Goal: Task Accomplishment & Management: Use online tool/utility

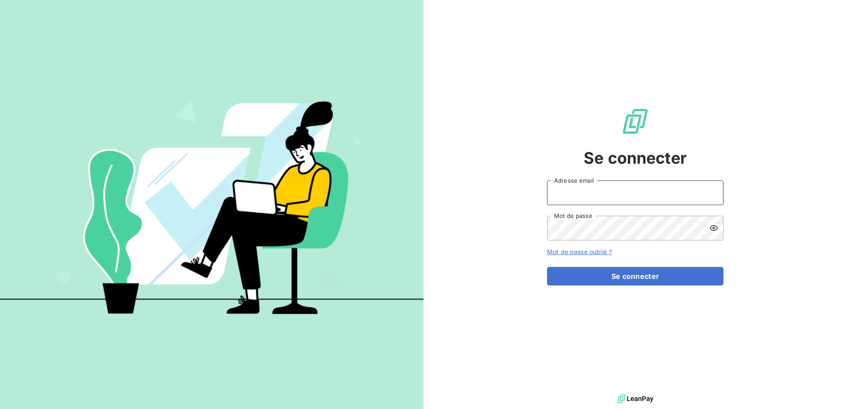
click at [570, 195] on input "Adresse email" at bounding box center [635, 192] width 176 height 25
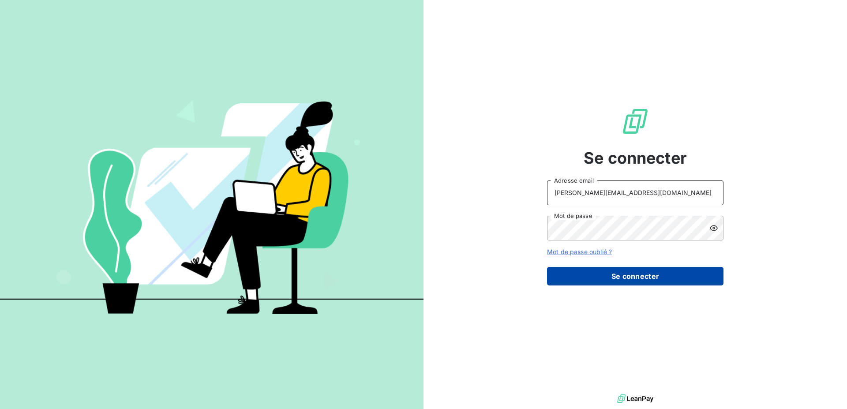
type input "[PERSON_NAME][EMAIL_ADDRESS][DOMAIN_NAME]"
click at [586, 276] on button "Se connecter" at bounding box center [635, 276] width 176 height 19
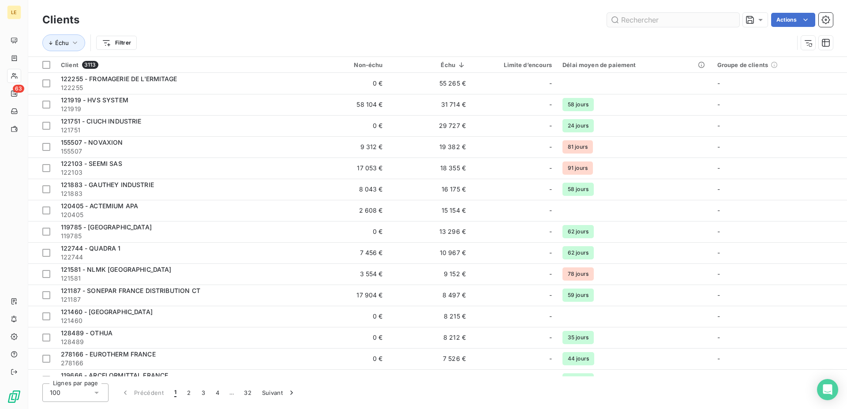
click at [653, 19] on input "text" at bounding box center [673, 20] width 132 height 14
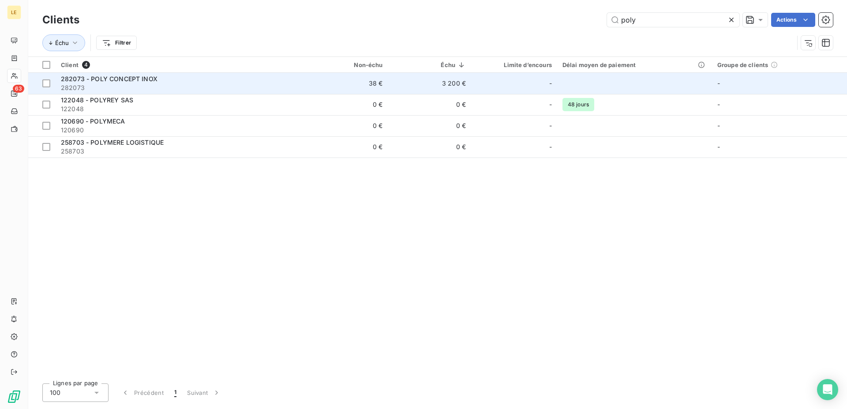
type input "poly"
click at [195, 84] on span "282073" at bounding box center [180, 87] width 239 height 9
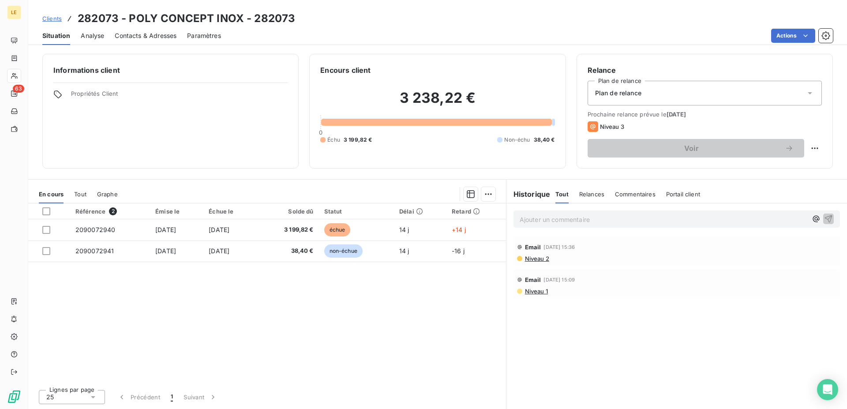
click at [45, 20] on span "Clients" at bounding box center [51, 18] width 19 height 7
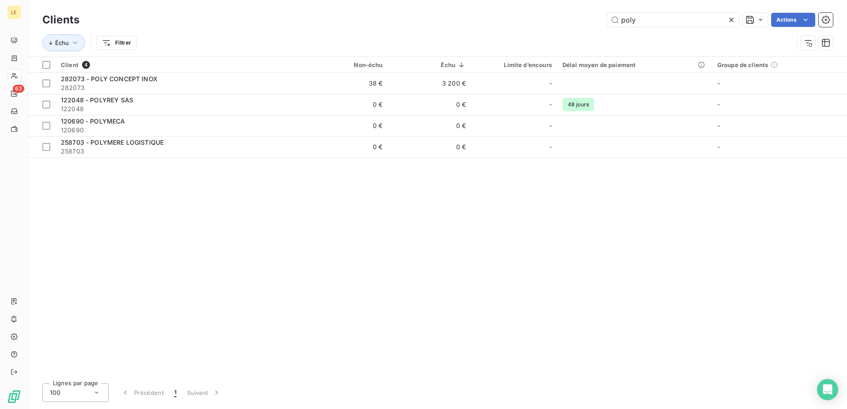
drag, startPoint x: 653, startPoint y: 26, endPoint x: 499, endPoint y: 7, distance: 155.7
click at [607, 13] on input "poly" at bounding box center [673, 20] width 132 height 14
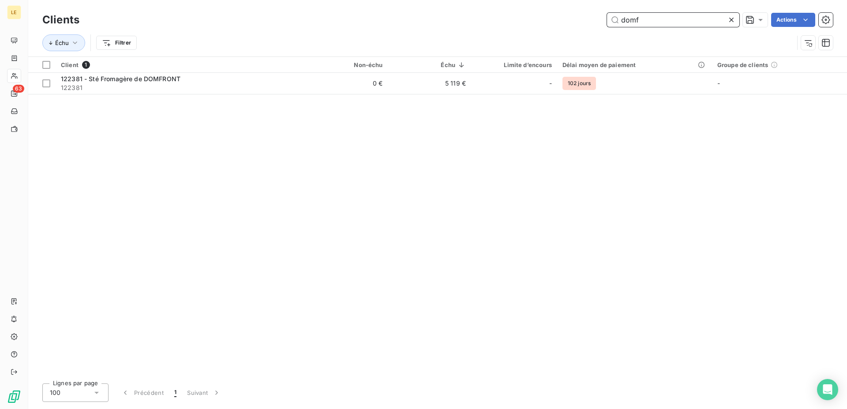
drag, startPoint x: 705, startPoint y: 17, endPoint x: 255, endPoint y: 7, distance: 449.7
click at [607, 13] on input "domf" at bounding box center [673, 20] width 132 height 14
drag, startPoint x: 634, startPoint y: 22, endPoint x: -282, endPoint y: -30, distance: 917.9
click at [607, 13] on input "proma" at bounding box center [673, 20] width 132 height 14
drag, startPoint x: 651, startPoint y: 17, endPoint x: 527, endPoint y: 19, distance: 123.6
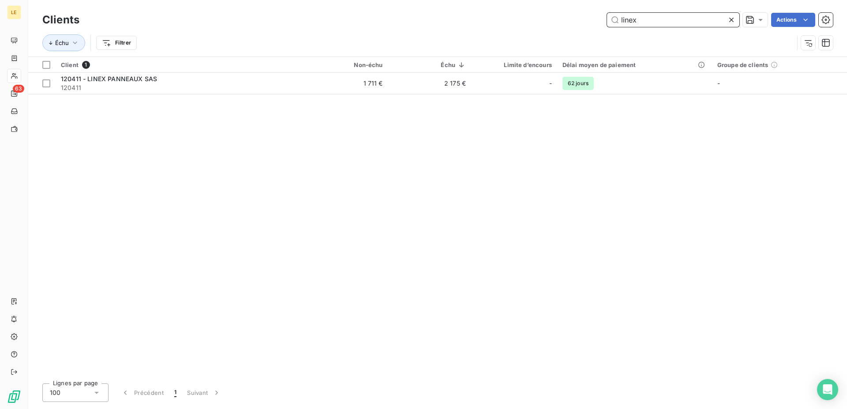
click at [607, 19] on input "linex" at bounding box center [673, 20] width 132 height 14
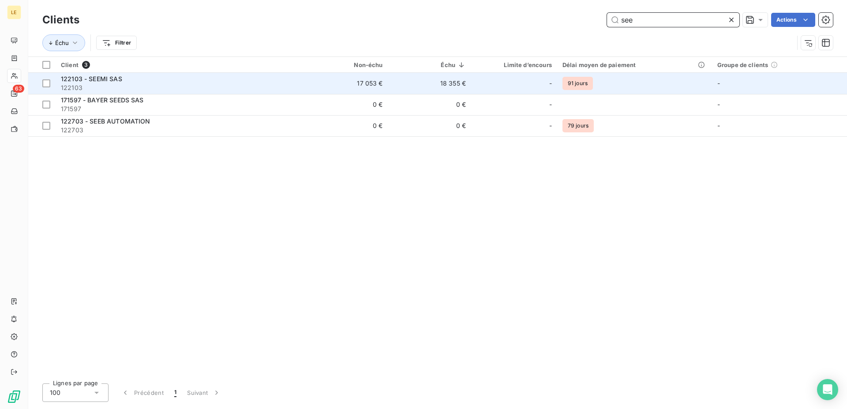
type input "see"
click at [62, 84] on span "122103" at bounding box center [180, 87] width 239 height 9
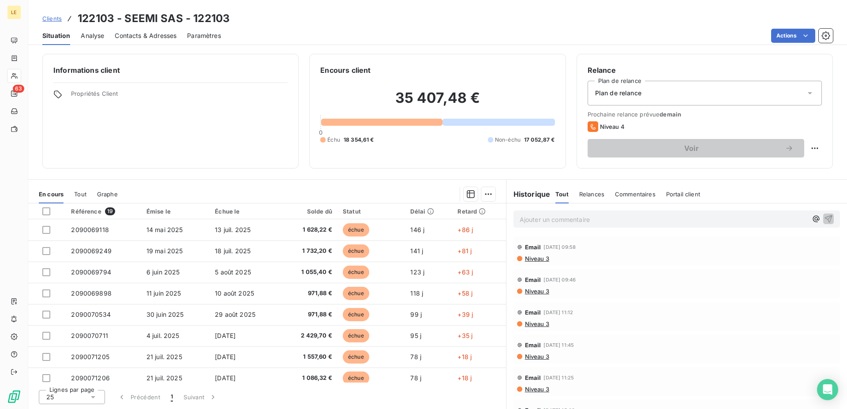
click at [53, 14] on link "Clients" at bounding box center [51, 18] width 19 height 9
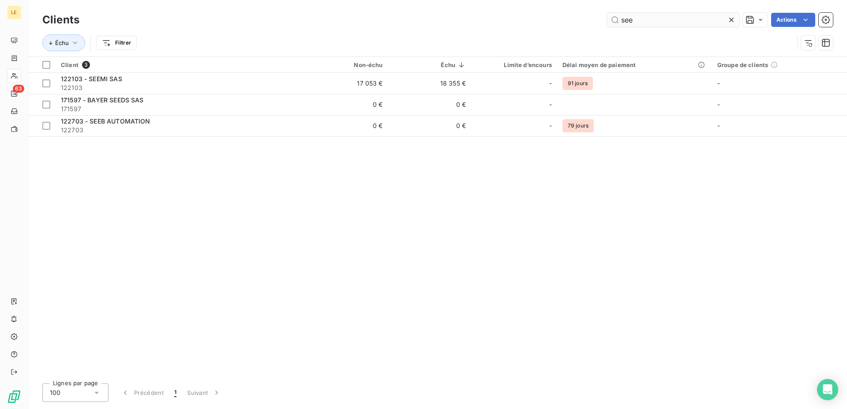
drag, startPoint x: 649, startPoint y: 19, endPoint x: 207, endPoint y: 1, distance: 442.0
click at [607, 19] on input "see" at bounding box center [673, 20] width 132 height 14
type input "amso"
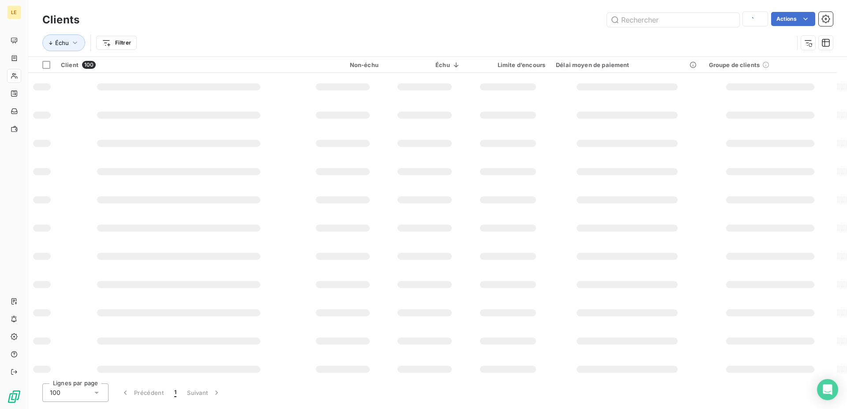
type input "amso"
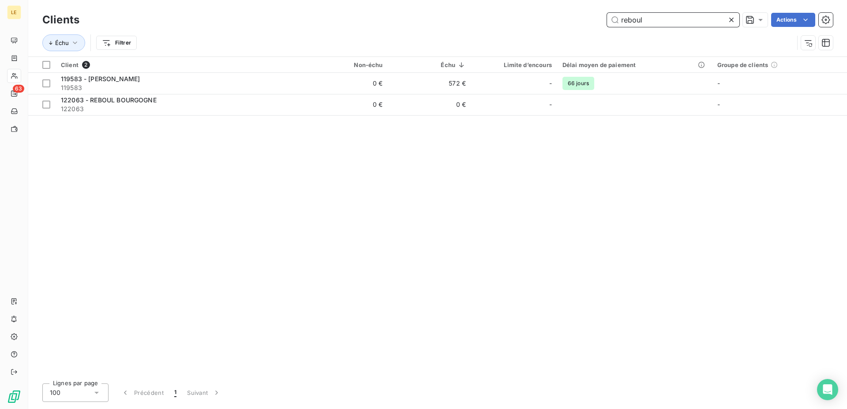
drag, startPoint x: 664, startPoint y: 25, endPoint x: 479, endPoint y: 19, distance: 185.0
click at [607, 20] on input "reboul" at bounding box center [673, 20] width 132 height 14
drag, startPoint x: 660, startPoint y: 18, endPoint x: 495, endPoint y: 22, distance: 164.6
click at [607, 19] on input "joubert" at bounding box center [673, 20] width 132 height 14
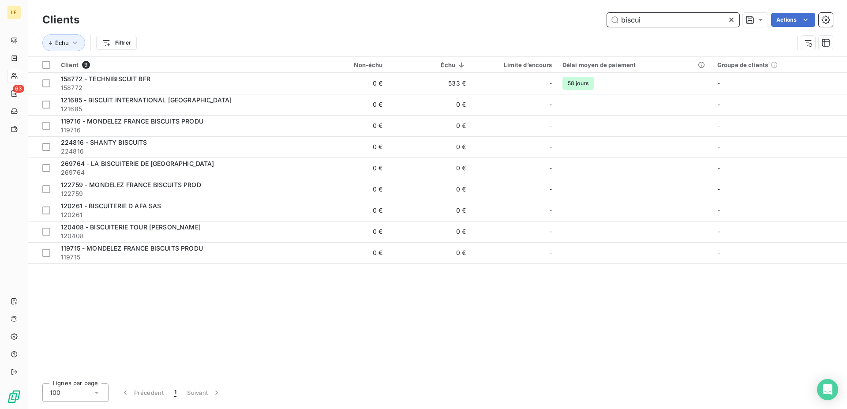
drag, startPoint x: 658, startPoint y: 21, endPoint x: 454, endPoint y: 23, distance: 204.3
click at [607, 22] on input "biscui" at bounding box center [673, 20] width 132 height 14
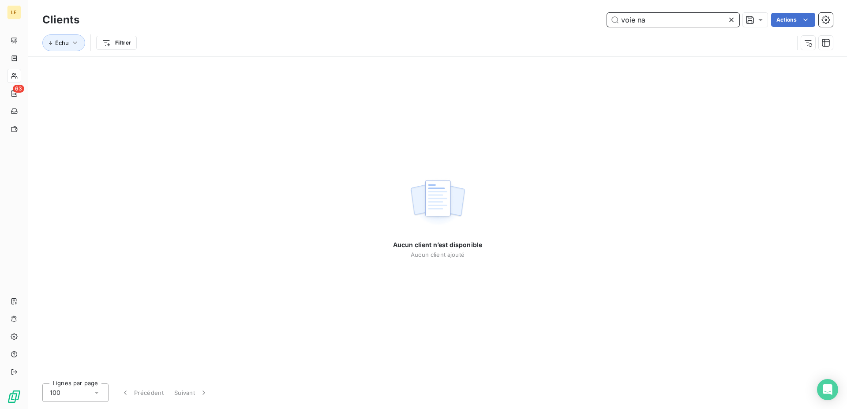
drag, startPoint x: 610, startPoint y: 17, endPoint x: 410, endPoint y: 16, distance: 199.9
click at [607, 17] on input "voie na" at bounding box center [673, 20] width 132 height 14
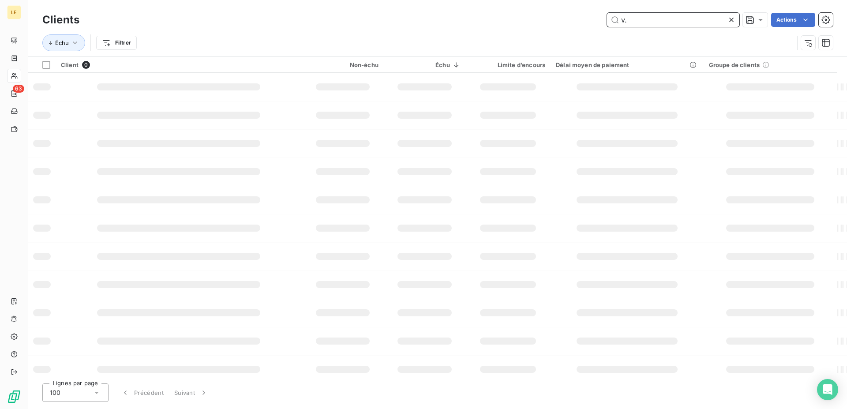
type input "v"
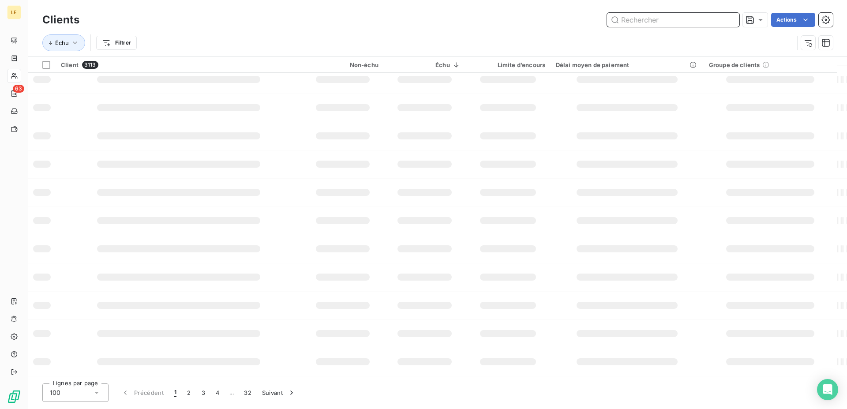
scroll to position [120, 0]
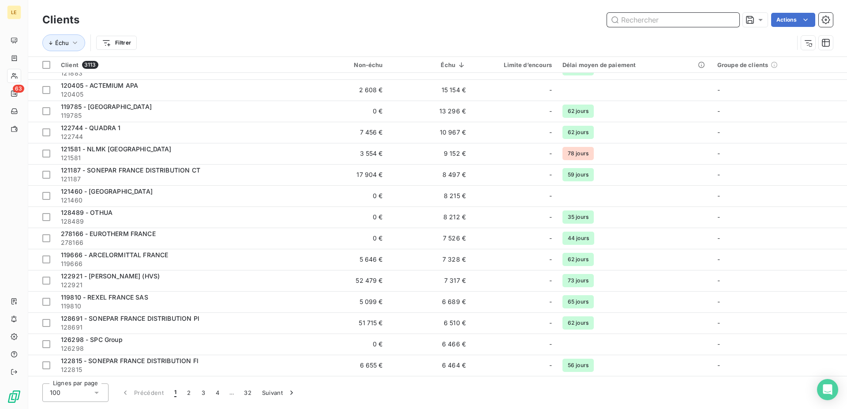
click at [642, 22] on input "text" at bounding box center [673, 20] width 132 height 14
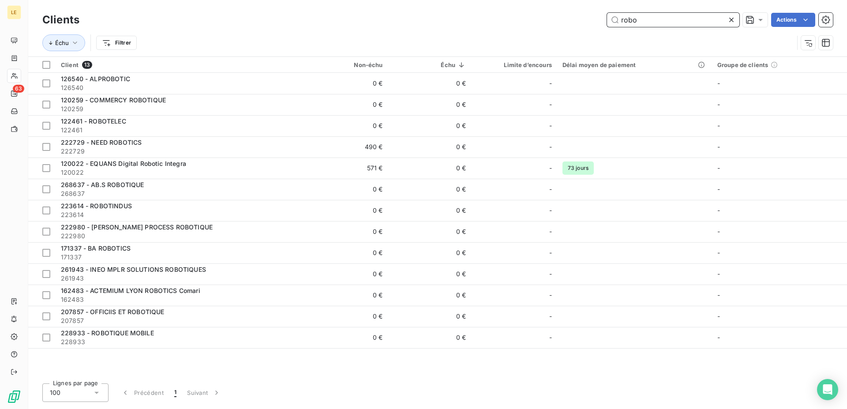
scroll to position [0, 0]
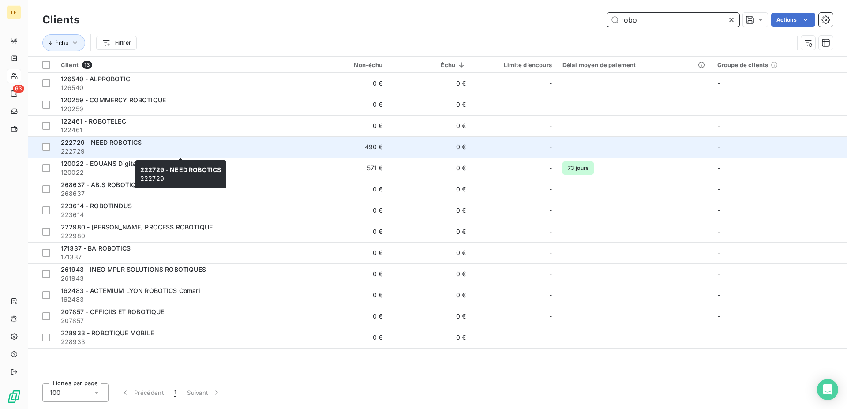
type input "robo"
click at [217, 154] on span "222729" at bounding box center [180, 151] width 239 height 9
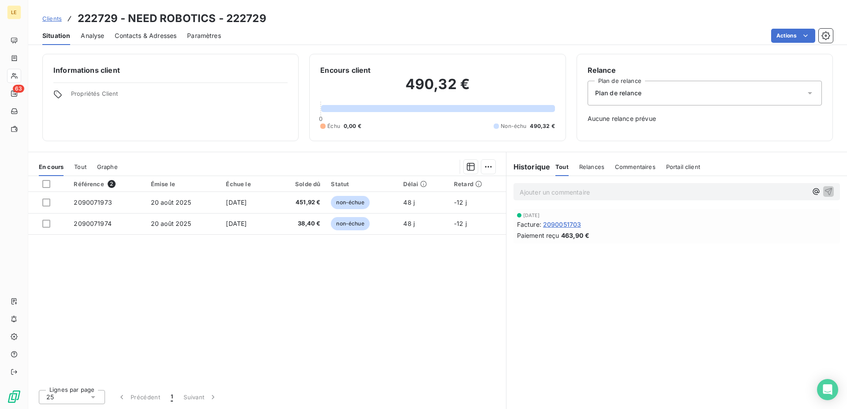
click at [49, 23] on div "Clients 222729 - NEED ROBOTICS - 222729" at bounding box center [154, 19] width 224 height 16
click at [54, 19] on span "Clients" at bounding box center [51, 18] width 19 height 7
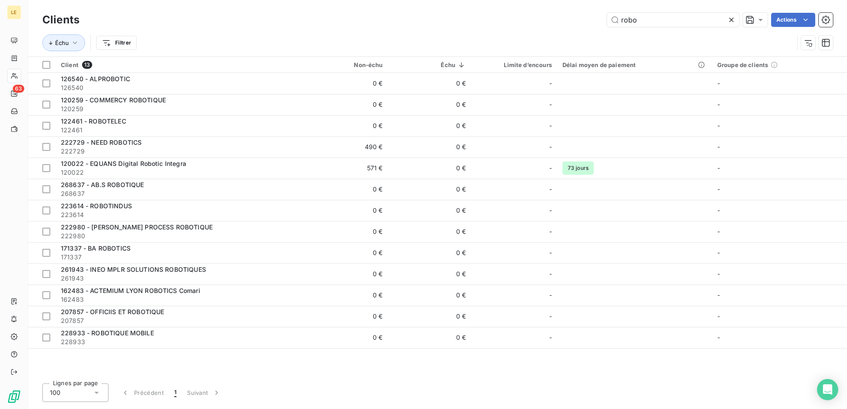
drag, startPoint x: 657, startPoint y: 15, endPoint x: 301, endPoint y: 23, distance: 355.3
click at [490, 25] on div "Clients robo Actions" at bounding box center [437, 20] width 791 height 19
drag, startPoint x: 654, startPoint y: 13, endPoint x: 488, endPoint y: 23, distance: 167.1
click at [607, 23] on input "robo" at bounding box center [673, 20] width 132 height 14
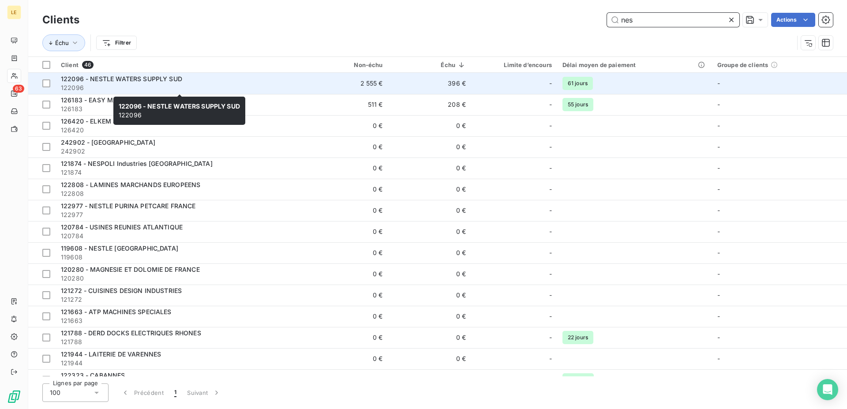
type input "nes"
click at [206, 81] on div "122096 - NESTLE WATERS SUPPLY SUD" at bounding box center [180, 79] width 239 height 9
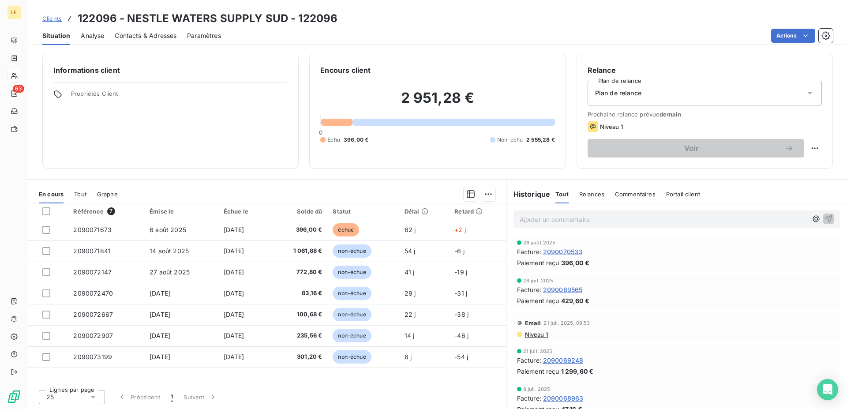
click at [50, 19] on span "Clients" at bounding box center [51, 18] width 19 height 7
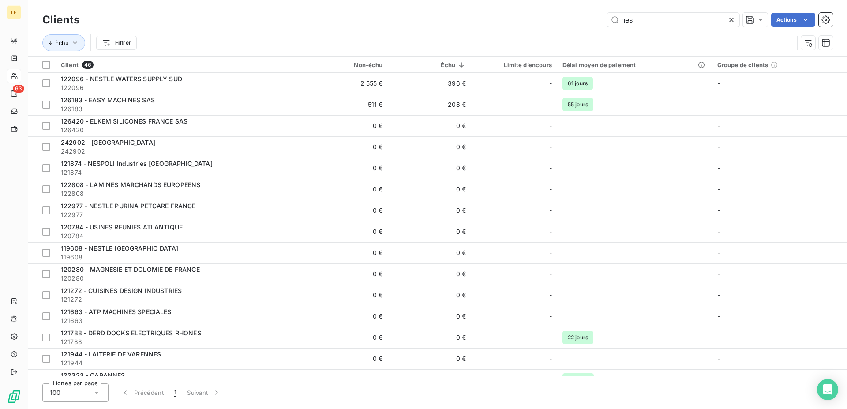
drag, startPoint x: 640, startPoint y: 14, endPoint x: 527, endPoint y: 15, distance: 113.0
click at [607, 15] on input "nes" at bounding box center [673, 20] width 132 height 14
type input "o"
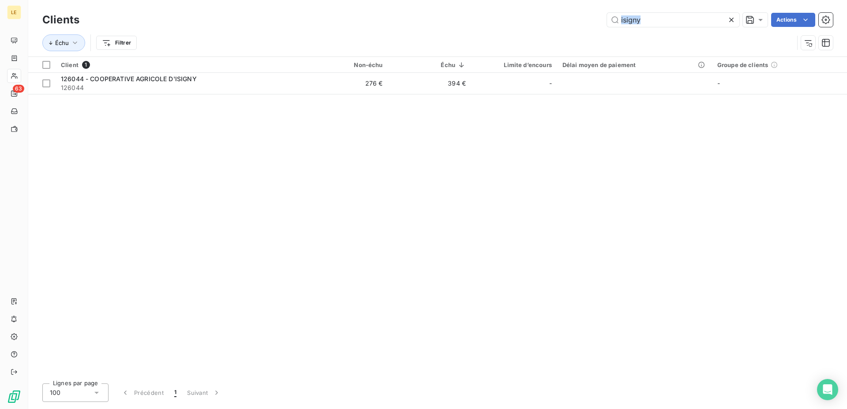
drag, startPoint x: 606, startPoint y: 26, endPoint x: 573, endPoint y: 20, distance: 33.6
click at [573, 20] on div "Clients isigny Actions Échu Filtrer" at bounding box center [437, 34] width 791 height 46
drag, startPoint x: 652, startPoint y: 11, endPoint x: 492, endPoint y: 21, distance: 160.0
click at [492, 21] on div "Clients isigny Actions" at bounding box center [437, 20] width 791 height 19
drag, startPoint x: 659, startPoint y: 16, endPoint x: 411, endPoint y: 3, distance: 248.3
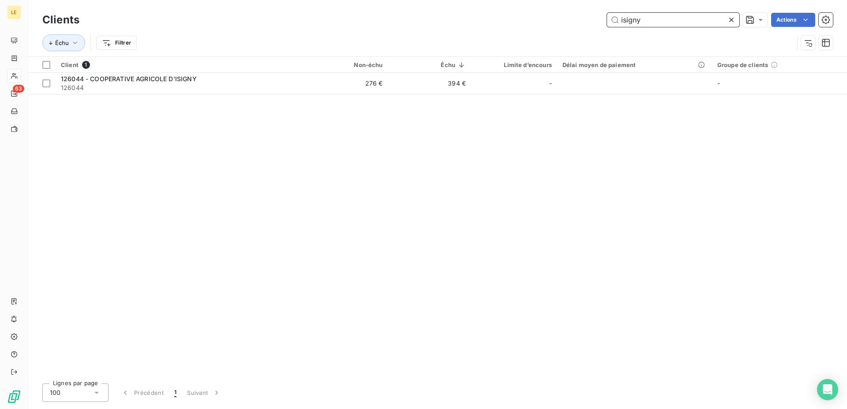
click at [607, 13] on input "isigny" at bounding box center [673, 20] width 132 height 14
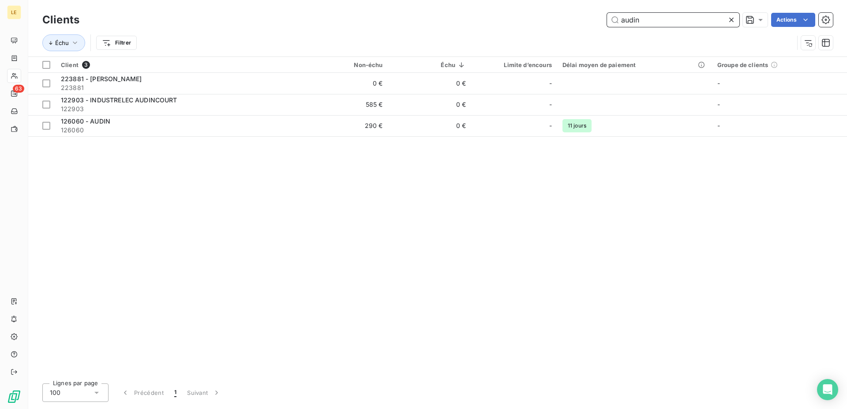
drag, startPoint x: 646, startPoint y: 21, endPoint x: 433, endPoint y: -10, distance: 214.9
click at [607, 13] on input "audin" at bounding box center [673, 20] width 132 height 14
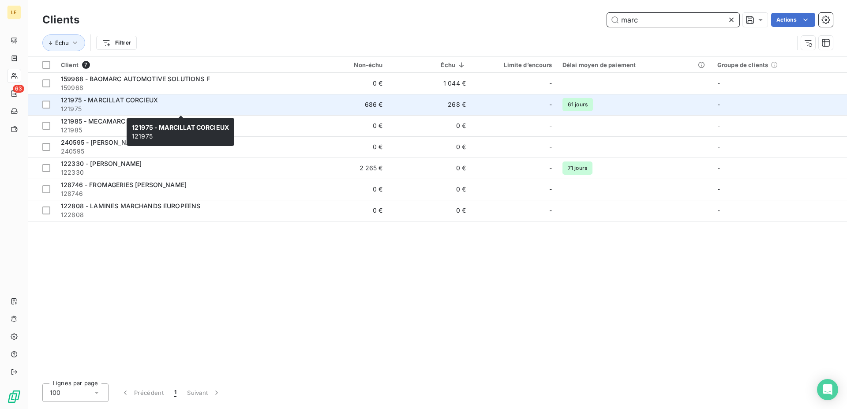
type input "marc"
click at [181, 97] on div "121975 - MARCILLAT CORCIEUX" at bounding box center [180, 100] width 239 height 9
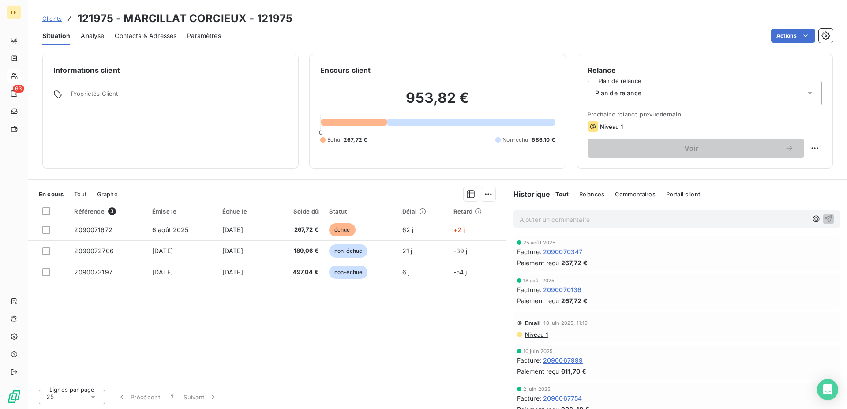
click at [43, 21] on span "Clients" at bounding box center [51, 18] width 19 height 7
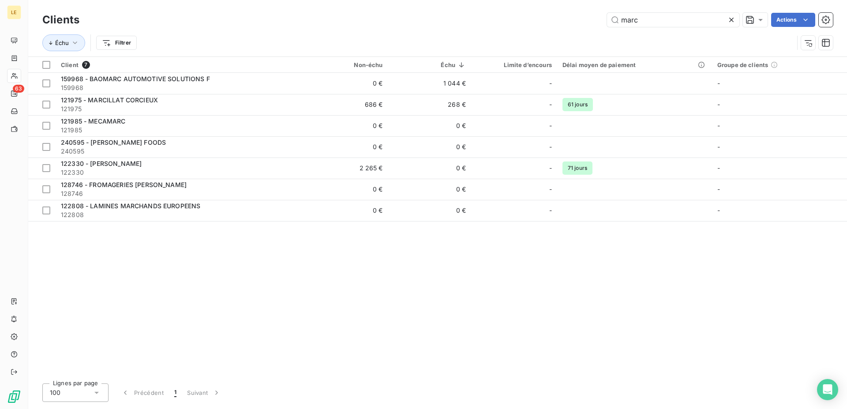
drag, startPoint x: 595, startPoint y: 14, endPoint x: 535, endPoint y: 14, distance: 60.0
click at [536, 14] on div "Clients marc Actions" at bounding box center [437, 20] width 791 height 19
drag, startPoint x: 671, startPoint y: 22, endPoint x: 380, endPoint y: 21, distance: 291.2
click at [607, 21] on input "marc" at bounding box center [673, 20] width 132 height 14
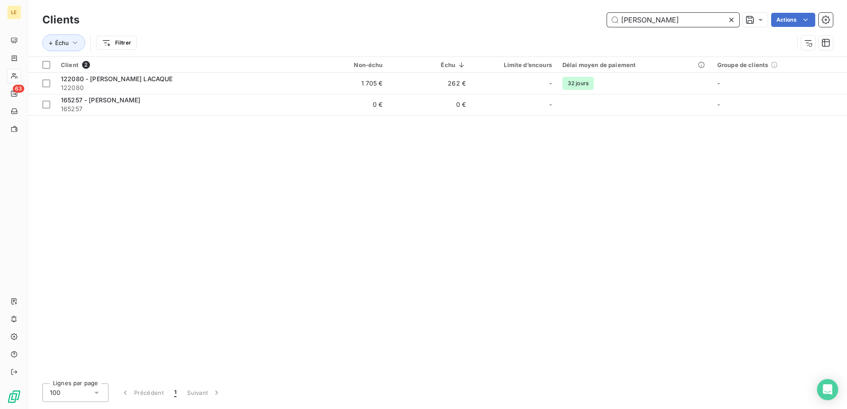
type input "rubin"
